Goal: Information Seeking & Learning: Learn about a topic

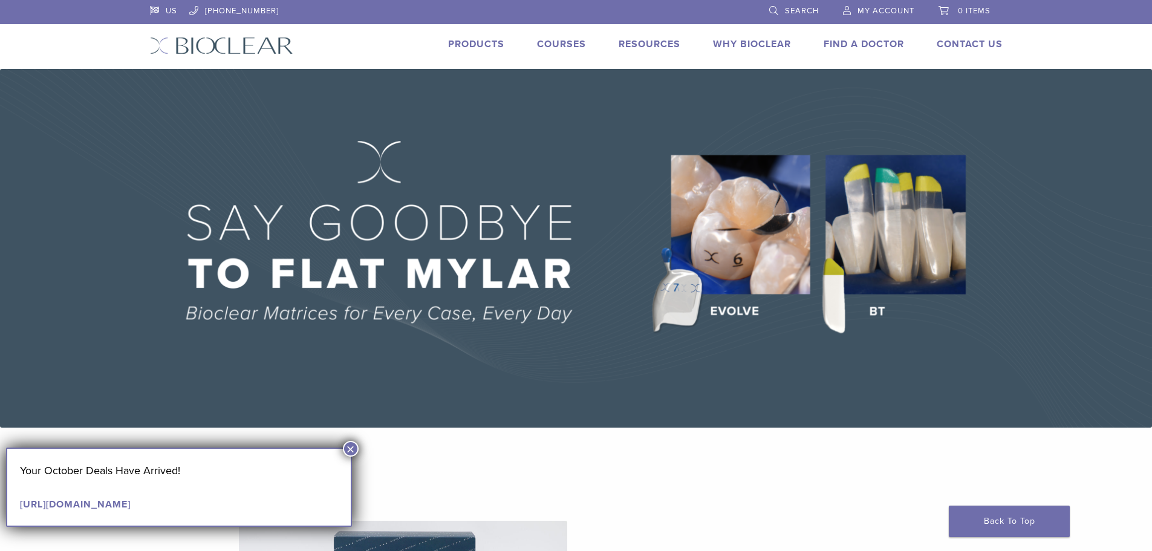
click at [352, 445] on button "×" at bounding box center [351, 449] width 16 height 16
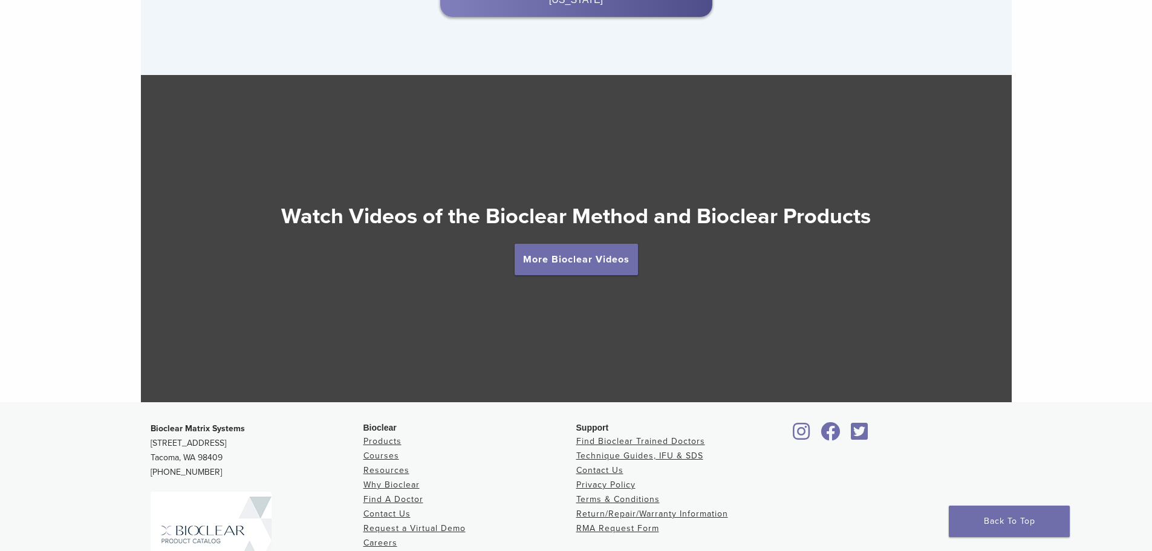
scroll to position [2040, 0]
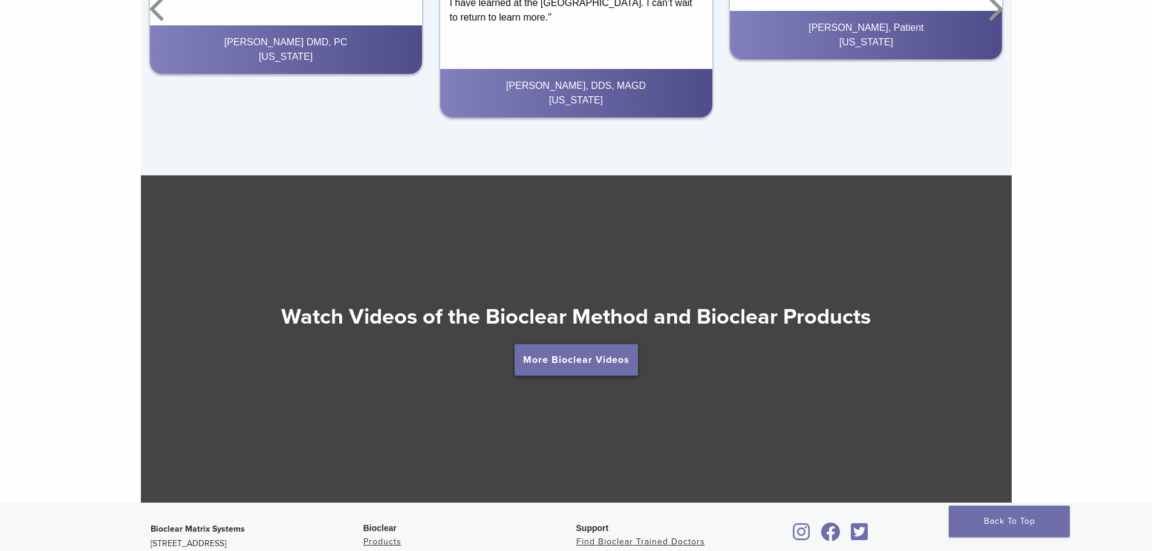
click at [543, 358] on link "More Bioclear Videos" at bounding box center [576, 359] width 123 height 31
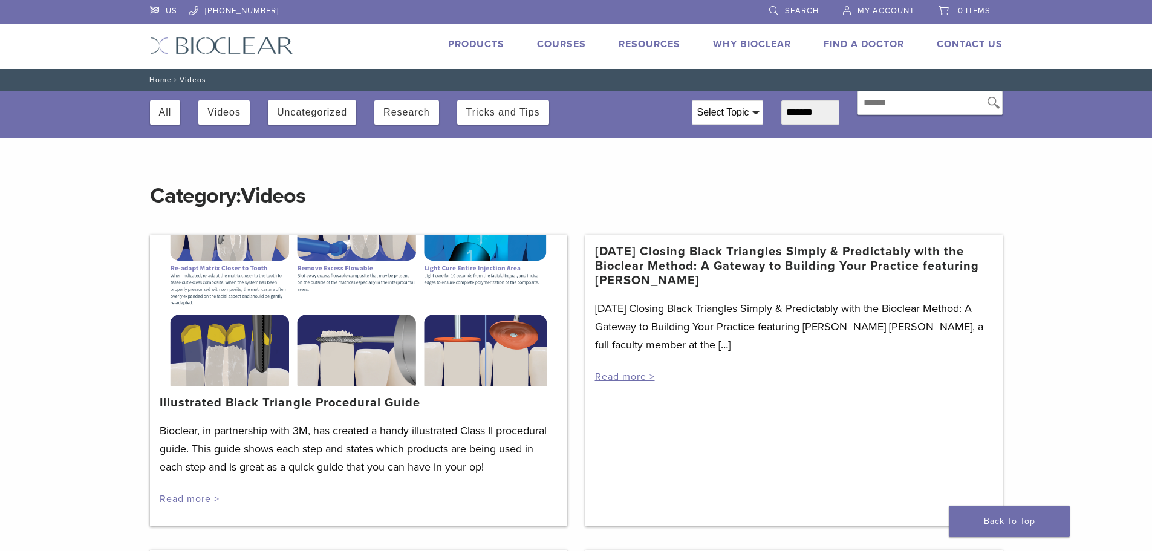
click at [812, 250] on link "3/19/2021 Closing Black Triangles Simply & Predictably with the Bioclear Method…" at bounding box center [794, 266] width 398 height 44
click at [218, 111] on button "Videos" at bounding box center [223, 112] width 33 height 24
click at [331, 109] on button "Uncategorized" at bounding box center [312, 112] width 70 height 24
click at [422, 109] on button "Research" at bounding box center [406, 112] width 46 height 24
click at [478, 41] on link "Products" at bounding box center [476, 44] width 56 height 12
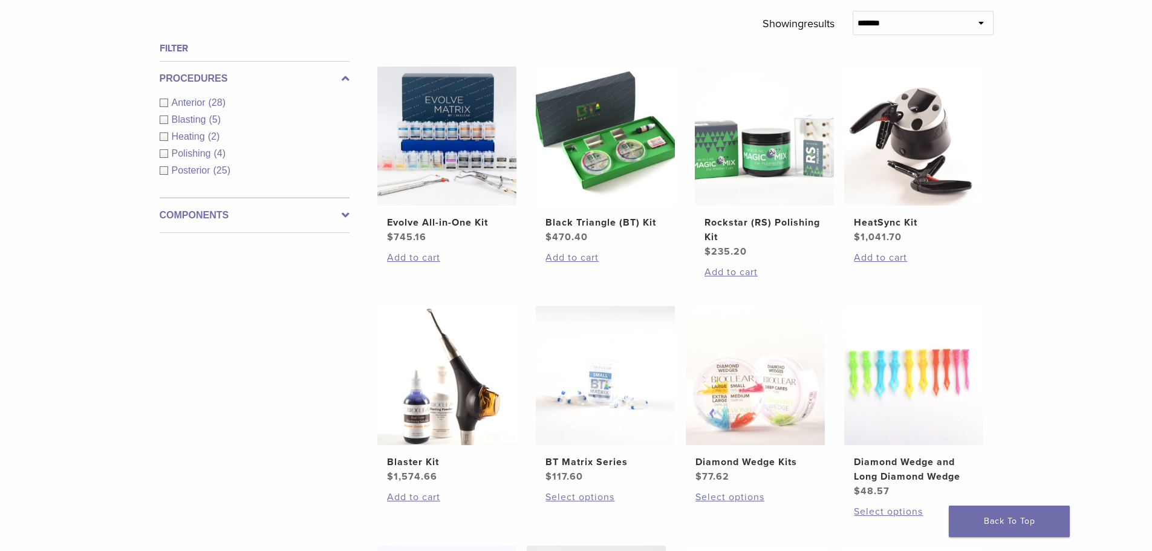
scroll to position [494, 0]
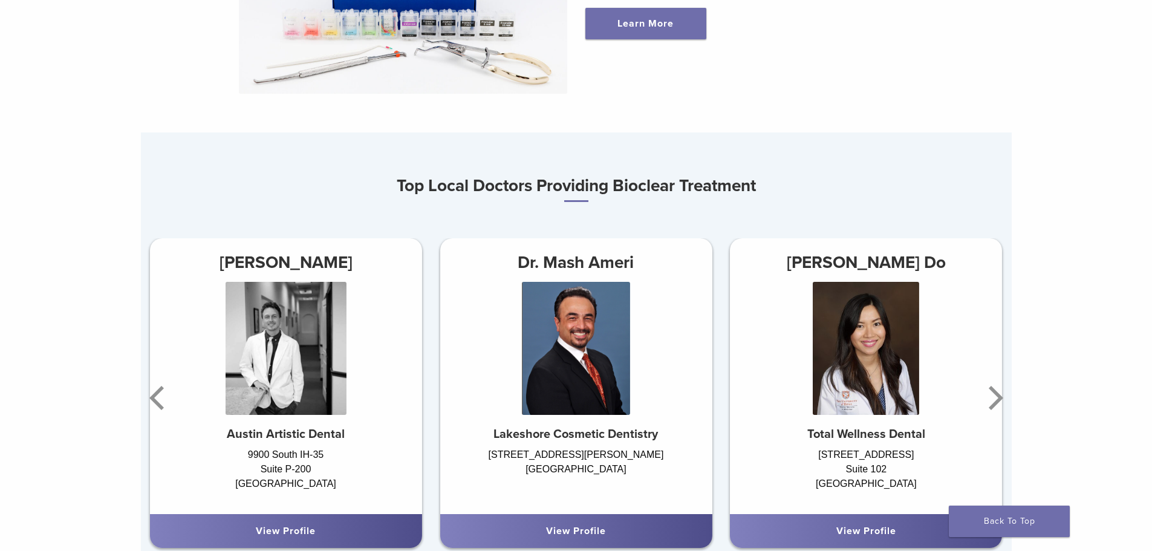
scroll to position [657, 0]
